Goal: Task Accomplishment & Management: Use online tool/utility

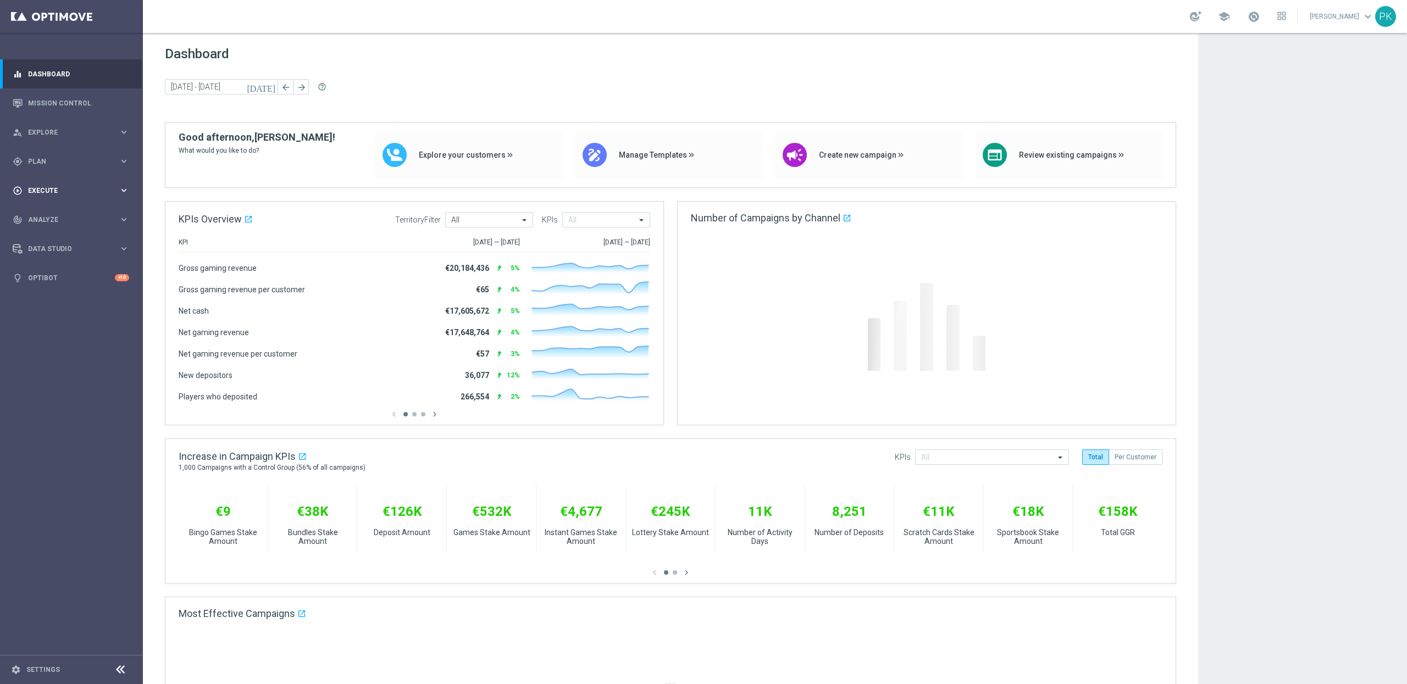
click at [48, 196] on div "play_circle_outline Execute keyboard_arrow_right" at bounding box center [71, 190] width 142 height 29
click at [59, 213] on link "Campaign Builder" at bounding box center [72, 213] width 86 height 9
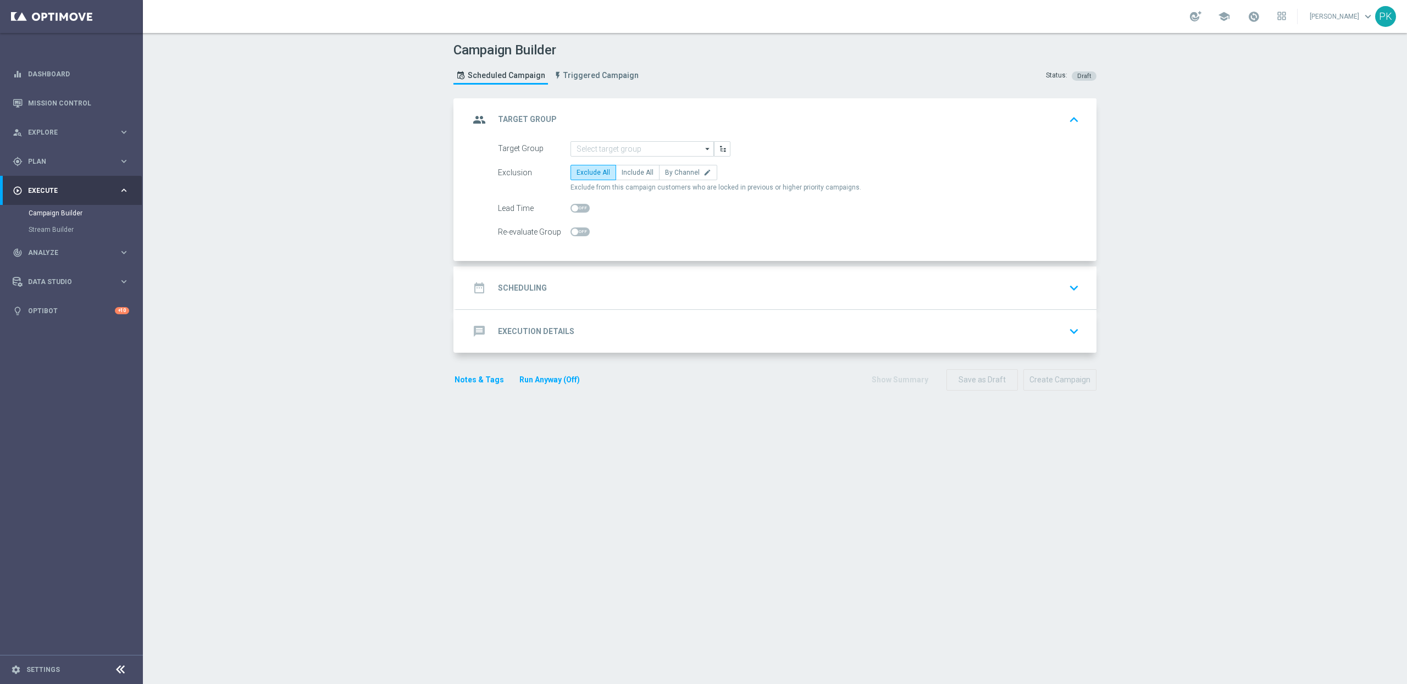
click at [545, 287] on div "date_range Scheduling keyboard_arrow_down" at bounding box center [776, 287] width 614 height 21
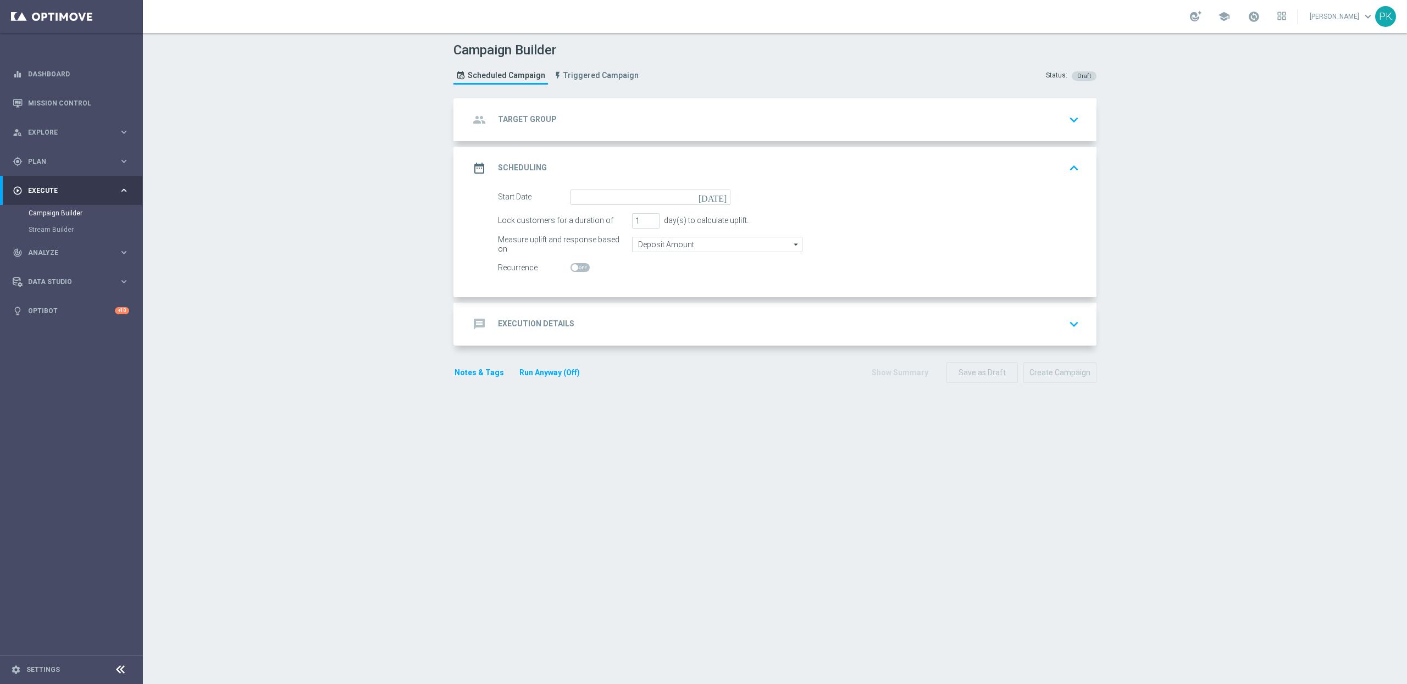
click at [579, 266] on span at bounding box center [579, 267] width 19 height 9
click at [579, 266] on input "checkbox" at bounding box center [579, 267] width 19 height 9
checkbox input "true"
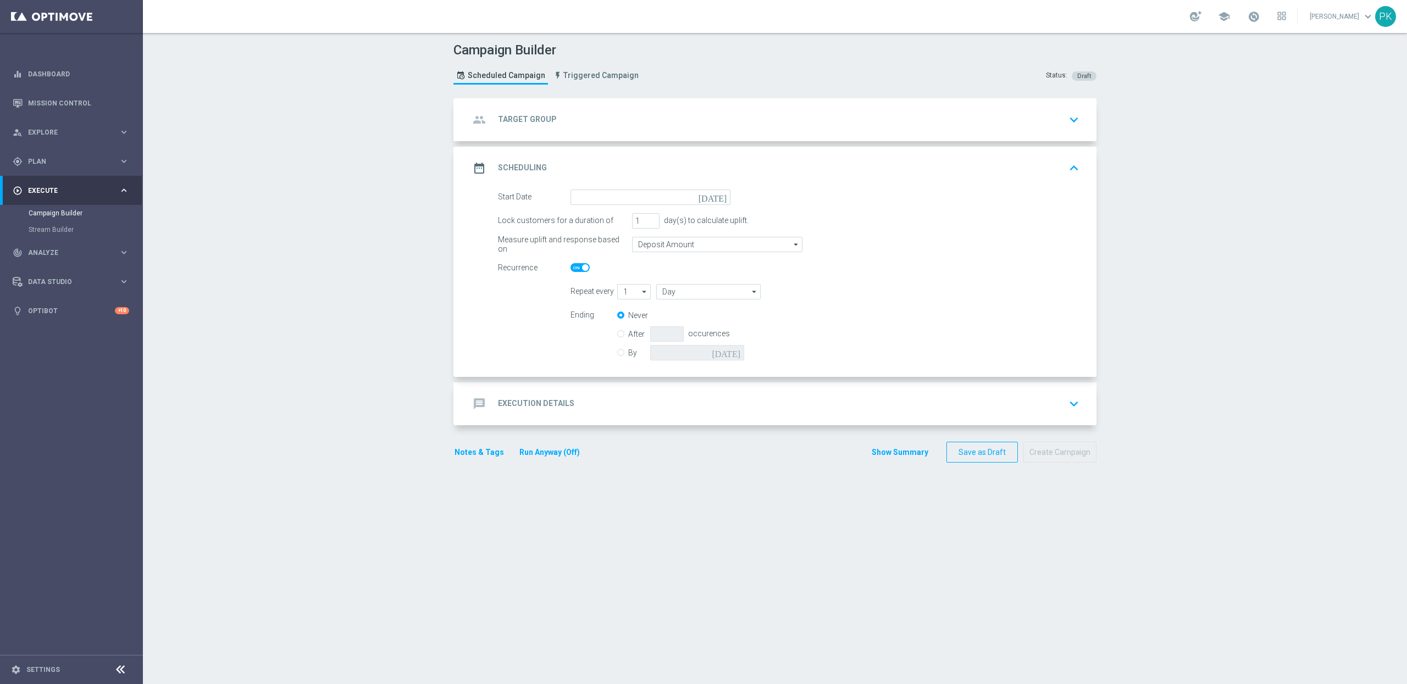
click at [523, 119] on h2 "Target Group" at bounding box center [527, 119] width 59 height 10
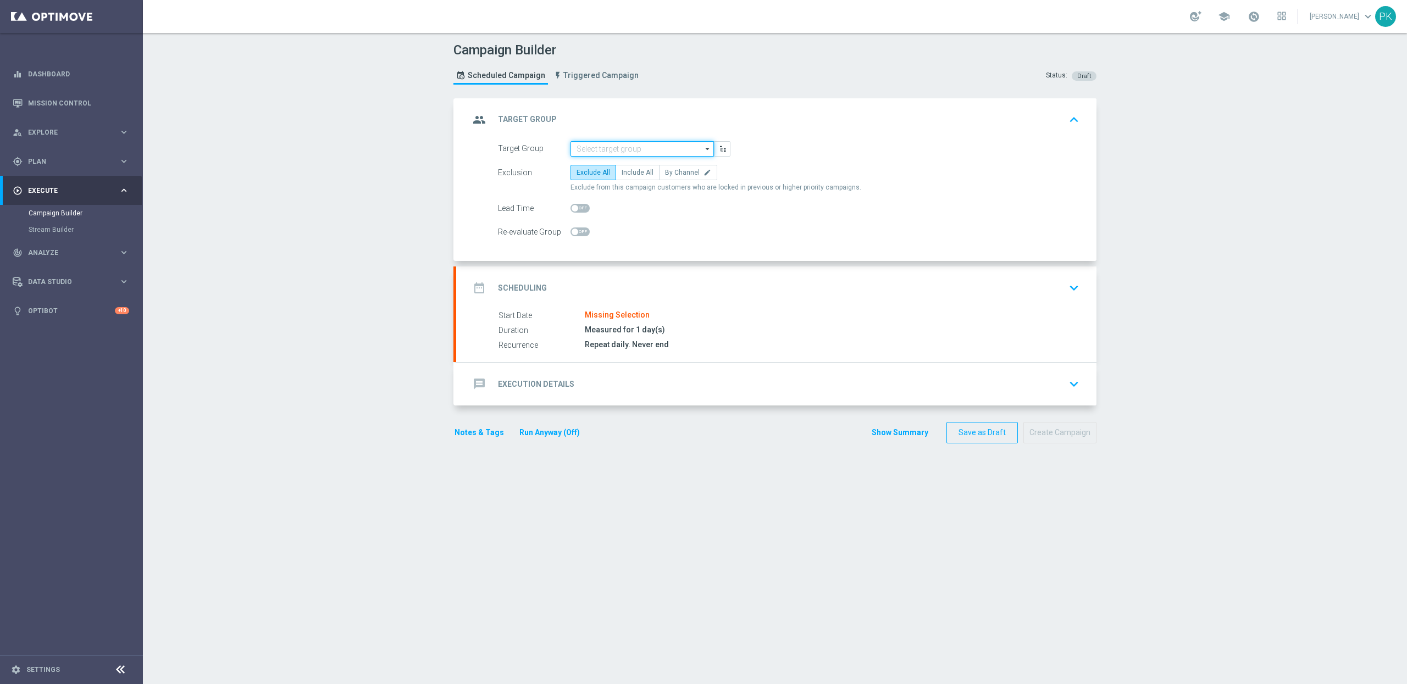
click at [603, 148] on input at bounding box center [641, 148] width 143 height 15
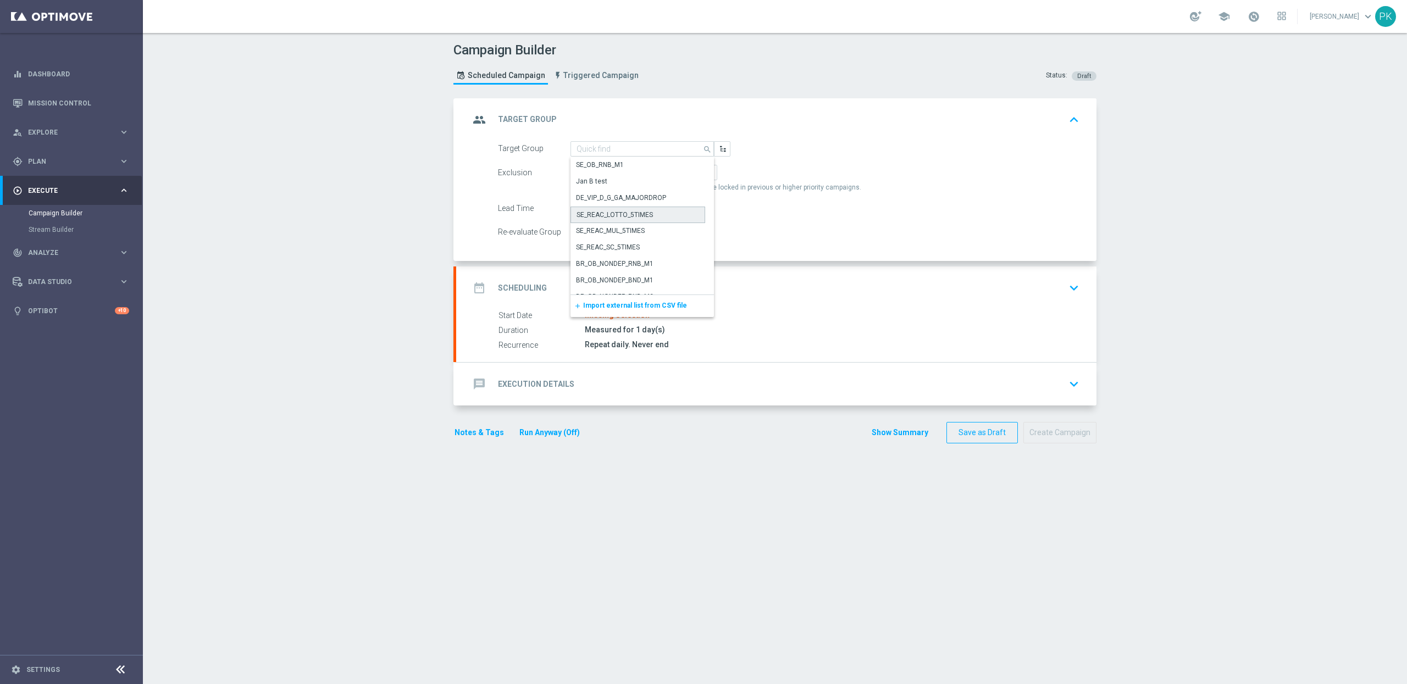
click at [595, 220] on div "SE_REAC_LOTTO_5TIMES" at bounding box center [637, 215] width 135 height 16
type input "SE_REAC_LOTTO_5TIMES"
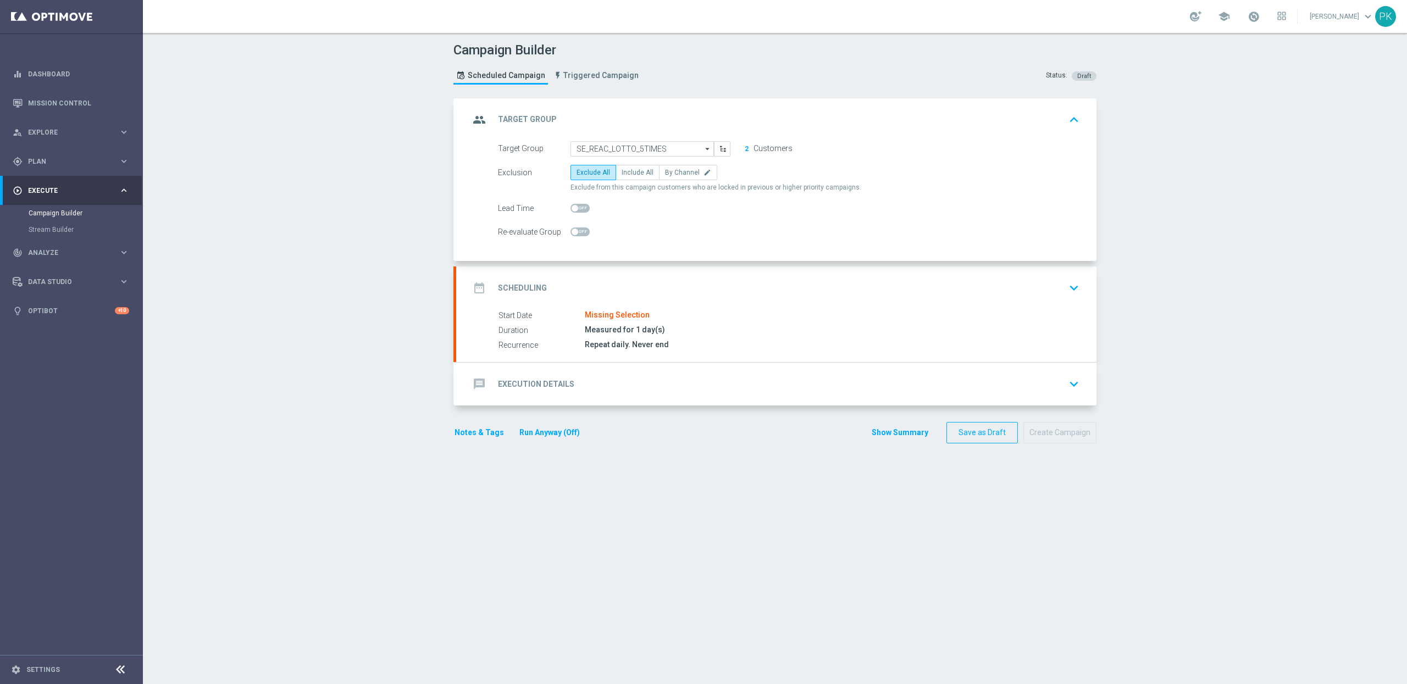
click at [744, 147] on button "2" at bounding box center [746, 149] width 5 height 9
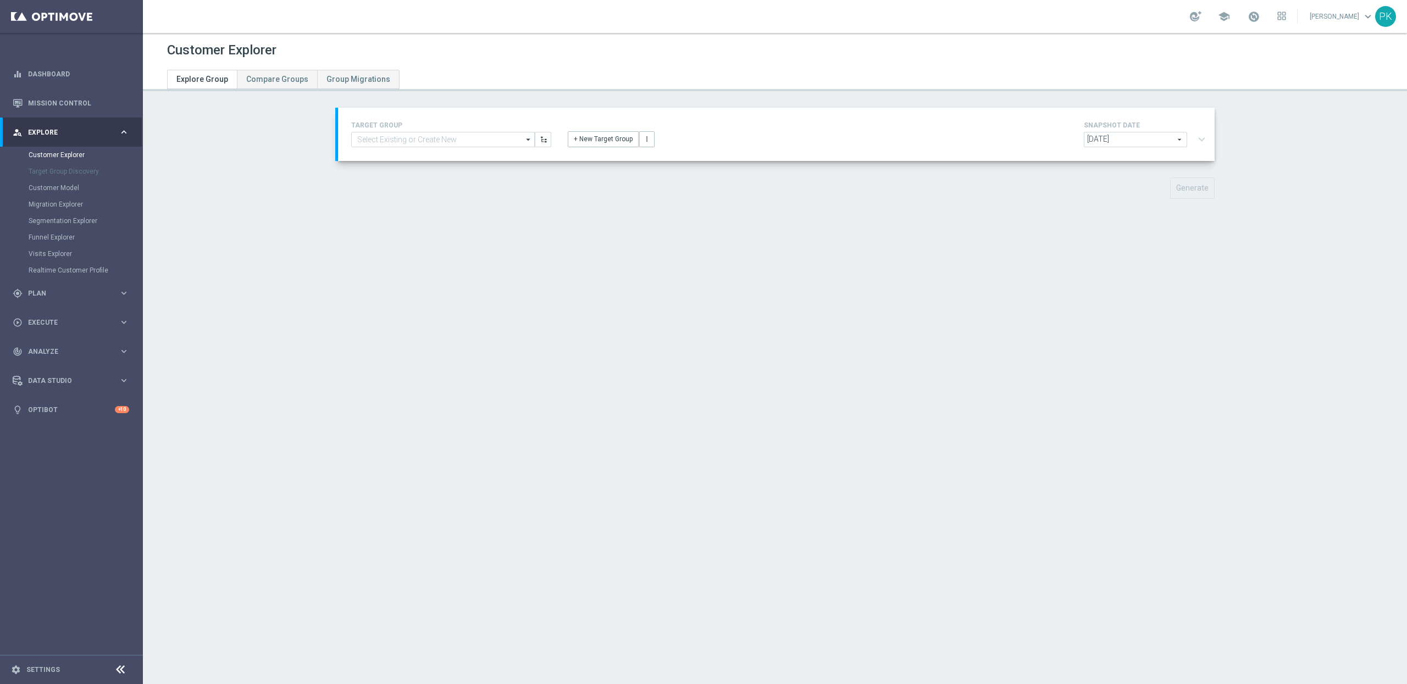
type input "SE_REAC_LOTTO_5TIMES"
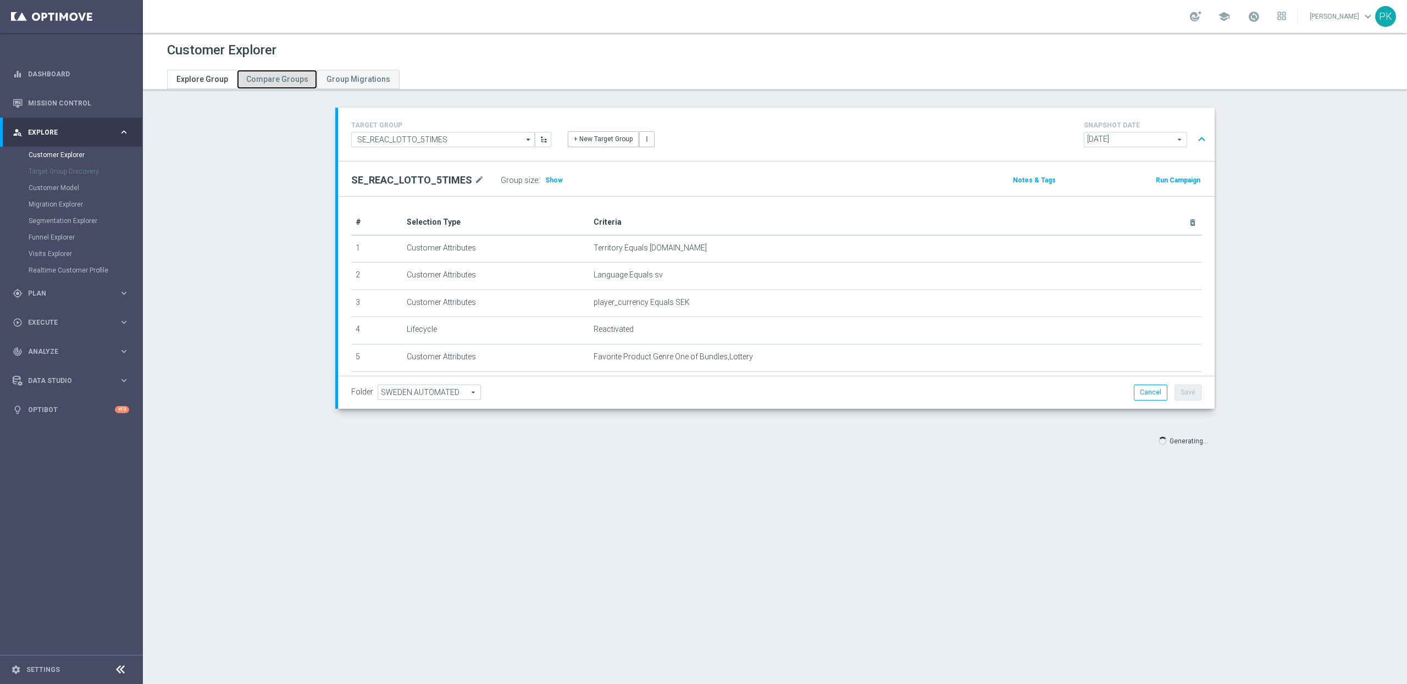
click at [272, 77] on span "Compare Groups" at bounding box center [277, 79] width 62 height 9
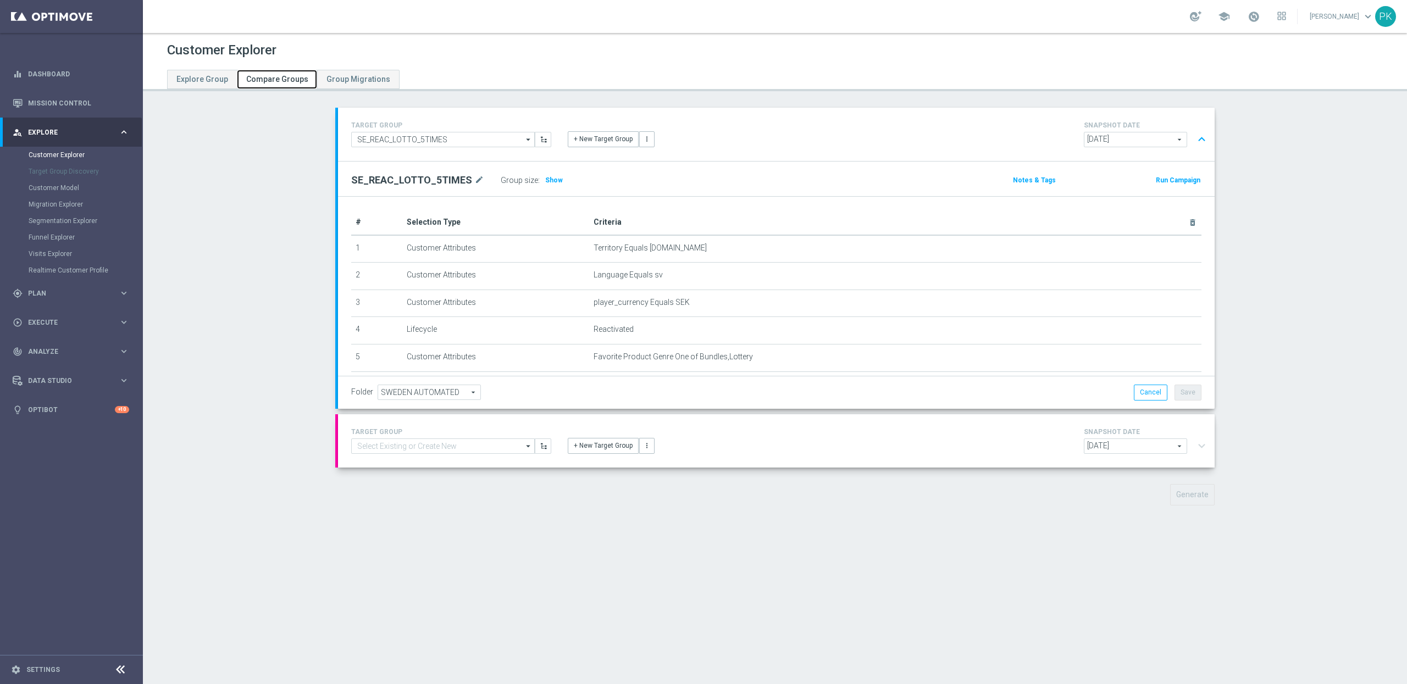
type input "SE_REAC_LOTTO_5TIMES"
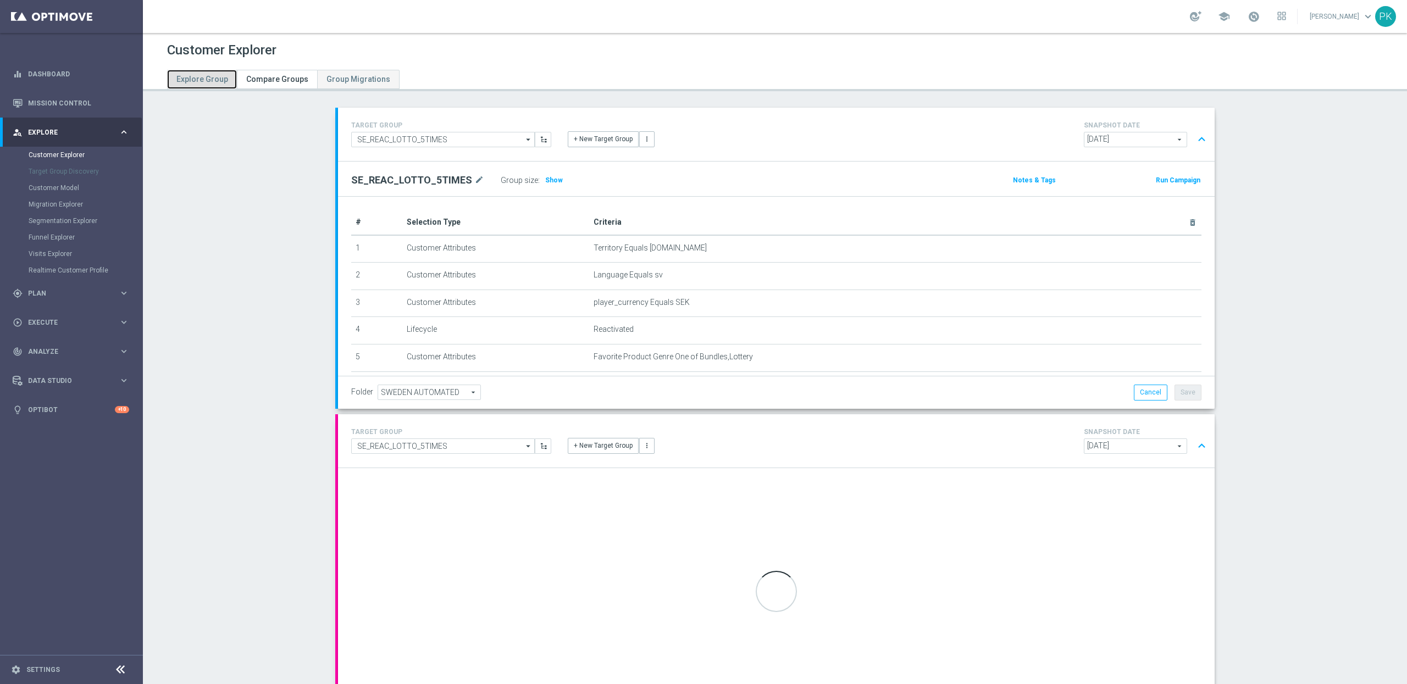
click at [216, 79] on span "Explore Group" at bounding box center [202, 79] width 52 height 9
